Goal: Information Seeking & Learning: Learn about a topic

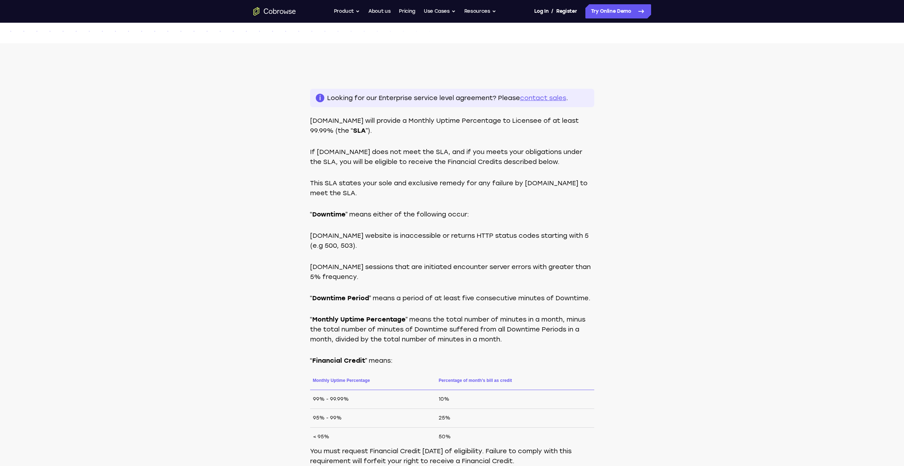
scroll to position [177, 0]
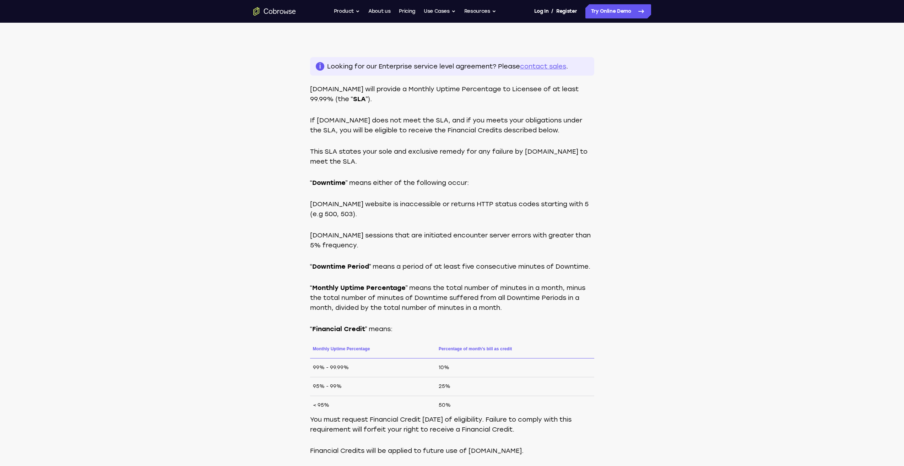
scroll to position [192, 0]
